Goal: Check status: Check status

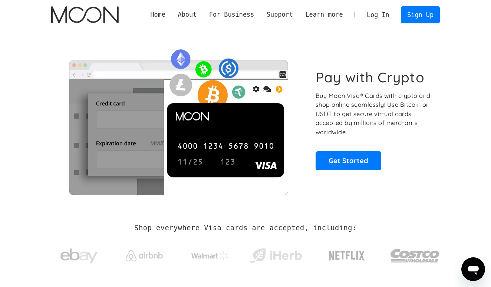
click at [379, 13] on link "Log In" at bounding box center [378, 15] width 35 height 16
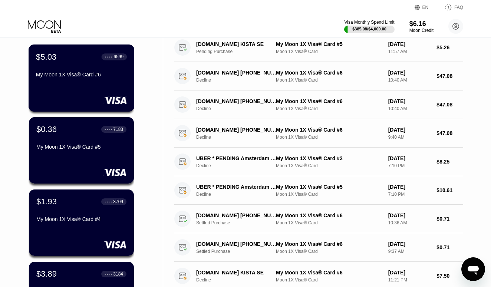
scroll to position [46, 0]
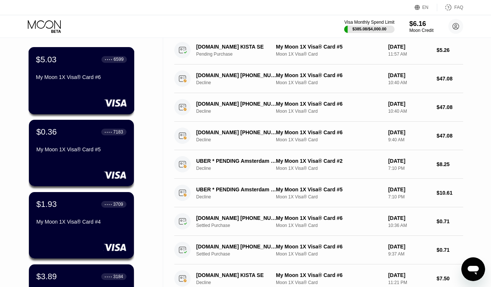
click at [75, 77] on div "My Moon 1X Visa® Card #6" at bounding box center [81, 77] width 91 height 6
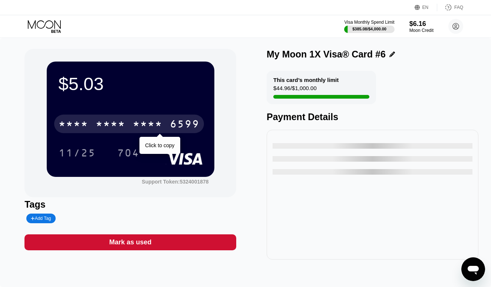
click at [135, 122] on div "* * * *" at bounding box center [148, 125] width 30 height 12
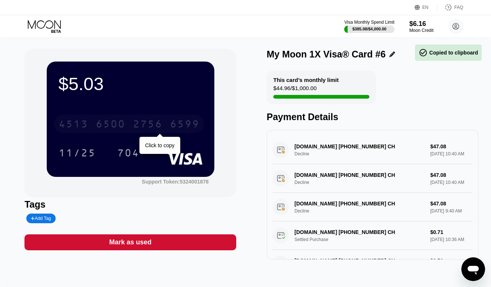
click at [163, 126] on div "4513 6500 2756 6599" at bounding box center [129, 124] width 150 height 19
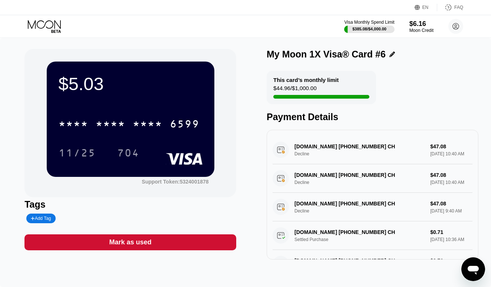
click at [83, 142] on div "* * * * * * * * * * * * 6599 11/25 704" at bounding box center [131, 131] width 144 height 44
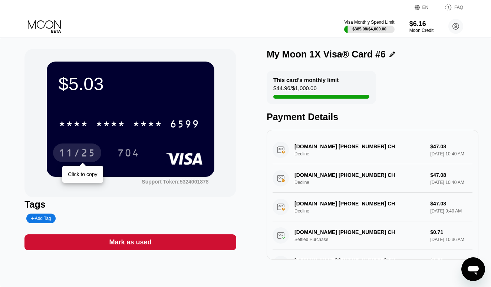
click at [79, 154] on div "11/25" at bounding box center [77, 154] width 37 height 12
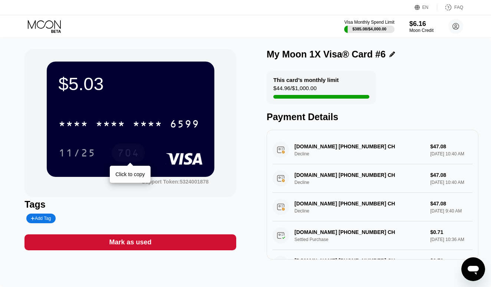
click at [137, 154] on div "704" at bounding box center [128, 154] width 22 height 12
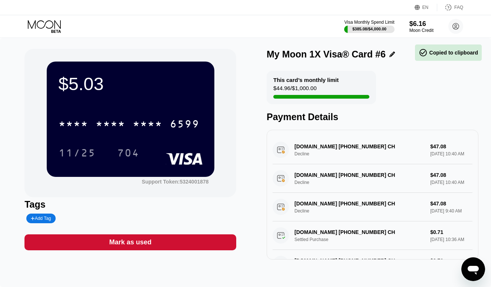
click at [188, 0] on div "EN Language Select an item Save FAQ" at bounding box center [245, 7] width 491 height 15
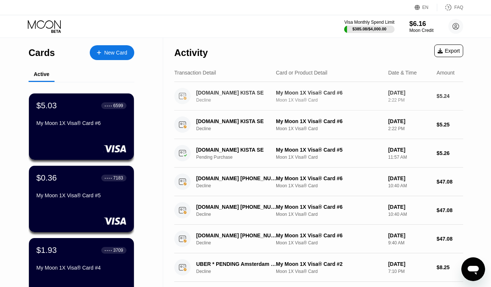
click at [308, 99] on div "Moon 1X Visa® Card" at bounding box center [329, 100] width 106 height 5
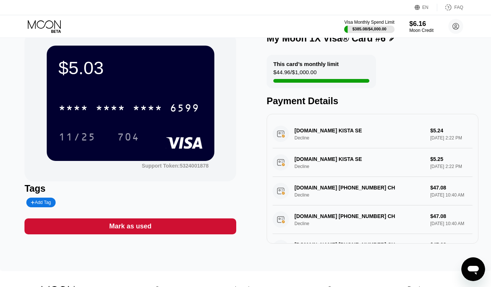
scroll to position [16, 0]
click at [333, 138] on div "COMVIQ.SE KISTA SE Decline $5.24 Sep 24, 2025 2:22 PM" at bounding box center [373, 134] width 200 height 29
click at [42, 24] on icon at bounding box center [45, 26] width 34 height 13
